Goal: Task Accomplishment & Management: Use online tool/utility

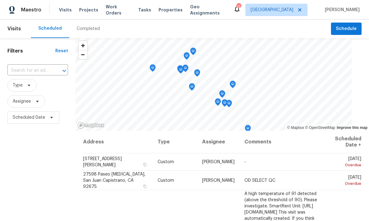
click at [169, 8] on span "Properties" at bounding box center [171, 10] width 24 height 6
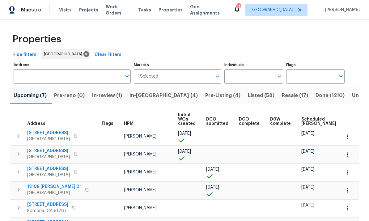
click at [257, 77] on input "Individuals" at bounding box center [248, 76] width 49 height 15
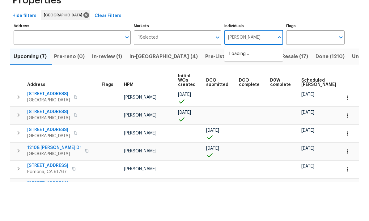
type input "[PERSON_NAME]"
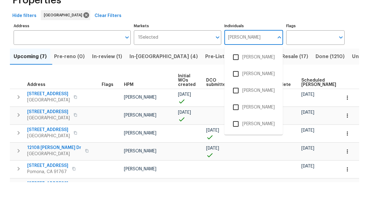
scroll to position [23, 0]
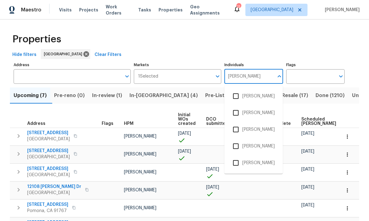
click at [237, 156] on input "checkbox" at bounding box center [235, 162] width 13 height 13
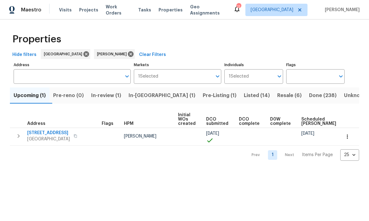
click at [277, 97] on span "Resale (6)" at bounding box center [289, 95] width 24 height 9
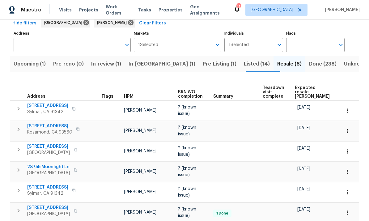
scroll to position [31, 0]
click at [139, 13] on div "Tasks" at bounding box center [144, 10] width 13 height 6
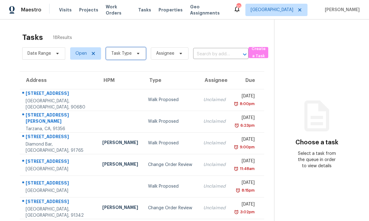
click at [136, 55] on icon at bounding box center [138, 53] width 5 height 5
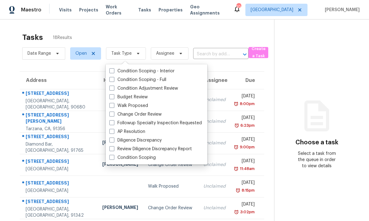
click at [228, 40] on div "Tasks 18 Results" at bounding box center [148, 37] width 252 height 16
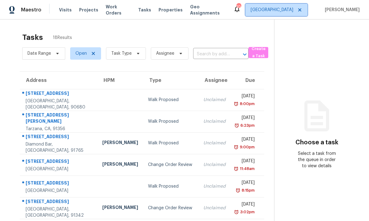
click at [277, 10] on span "[GEOGRAPHIC_DATA]" at bounding box center [272, 10] width 43 height 6
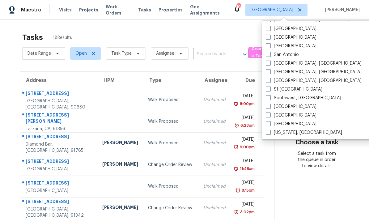
scroll to position [414, 0]
click at [270, 62] on span at bounding box center [268, 63] width 5 height 5
click at [270, 62] on input "[GEOGRAPHIC_DATA], [GEOGRAPHIC_DATA]" at bounding box center [268, 62] width 4 height 4
checkbox input "true"
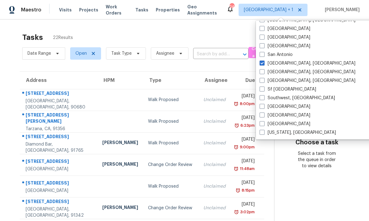
click at [194, 25] on div "Tasks 22 Results Date Range Open Task Type Assignee ​ Create a Task Address HPM…" at bounding box center [184, 176] width 369 height 315
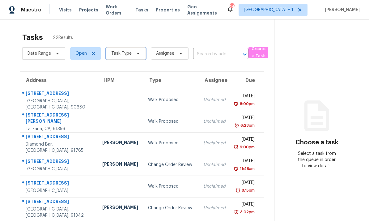
click at [138, 58] on span "Task Type" at bounding box center [126, 53] width 40 height 12
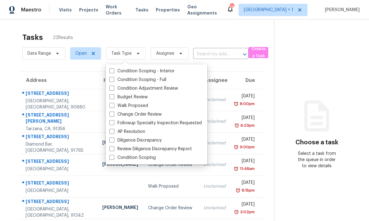
click at [115, 95] on label "Budget Review" at bounding box center [128, 97] width 38 height 6
click at [113, 95] on input "Budget Review" at bounding box center [111, 96] width 4 height 4
checkbox input "true"
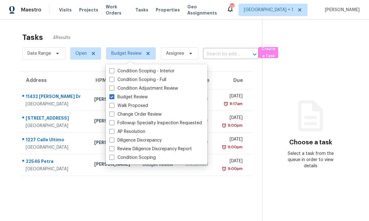
click at [202, 42] on div "Tasks 4 Results" at bounding box center [142, 37] width 240 height 16
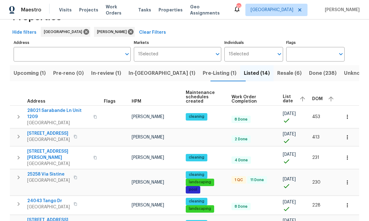
scroll to position [29, 0]
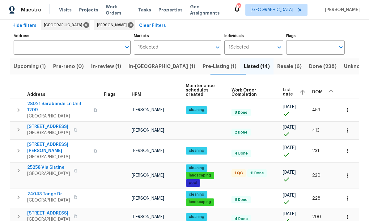
click at [317, 90] on span "DOM" at bounding box center [317, 92] width 11 height 4
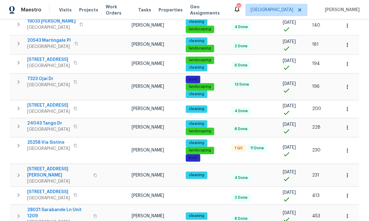
scroll to position [23, 0]
click at [348, 84] on icon "button" at bounding box center [347, 87] width 6 height 6
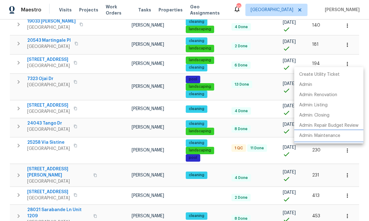
click at [324, 138] on p "Admin: Maintenance" at bounding box center [319, 136] width 41 height 6
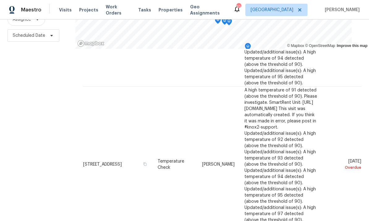
scroll to position [712, 0]
